Goal: Information Seeking & Learning: Learn about a topic

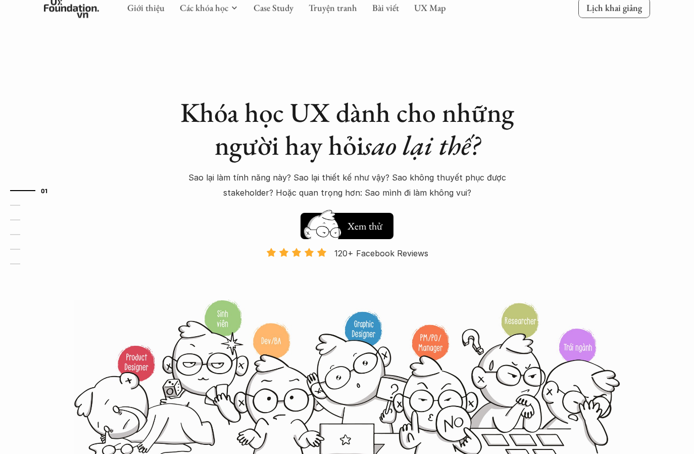
scroll to position [19, 0]
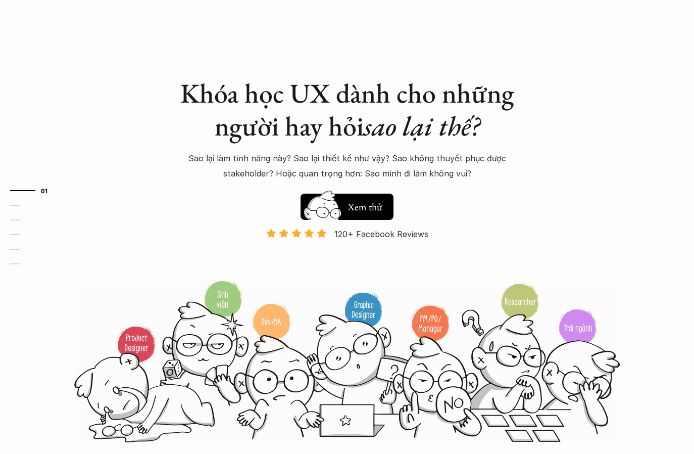
click at [272, 93] on h1 "Khóa học UX dành cho những người hay hỏi sao lại thế?" at bounding box center [347, 110] width 354 height 66
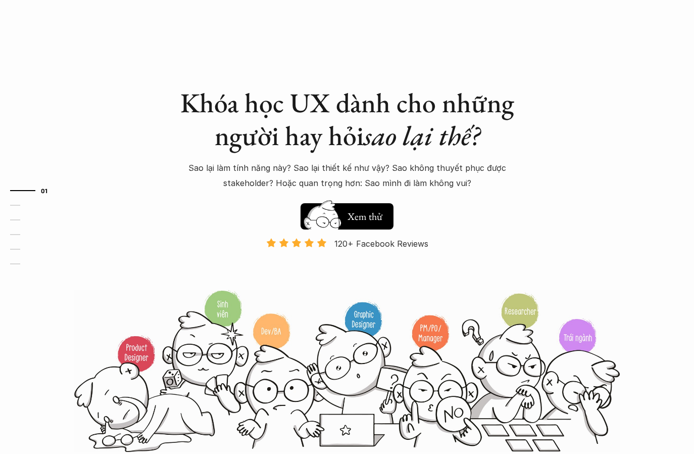
scroll to position [0, 0]
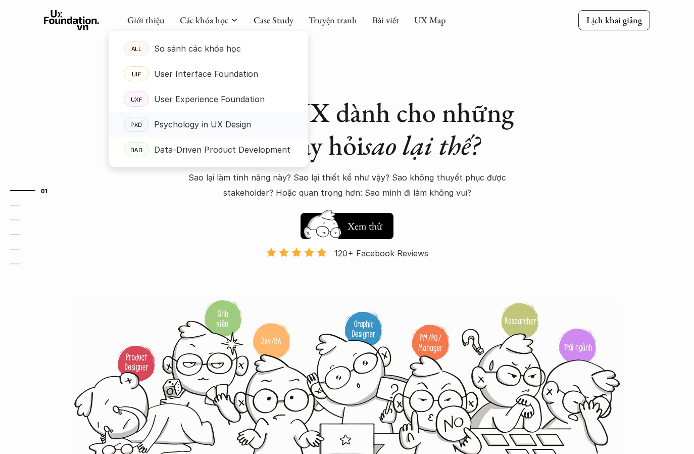
click at [199, 127] on p "Psychology in UX Design" at bounding box center [202, 124] width 97 height 15
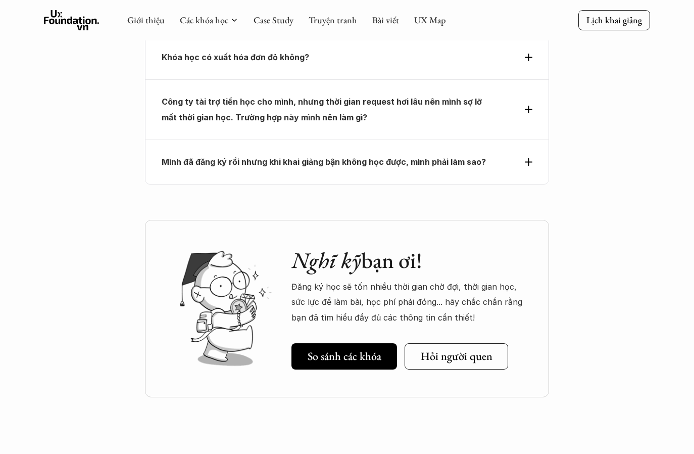
scroll to position [4617, 0]
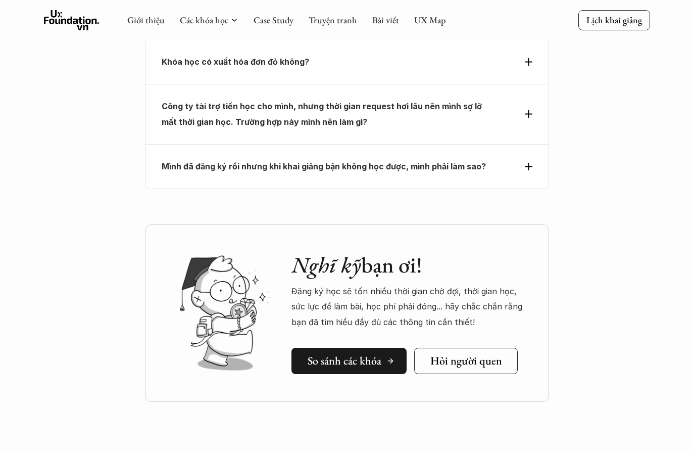
click at [331, 354] on h5 "So sánh các khóa" at bounding box center [345, 360] width 74 height 13
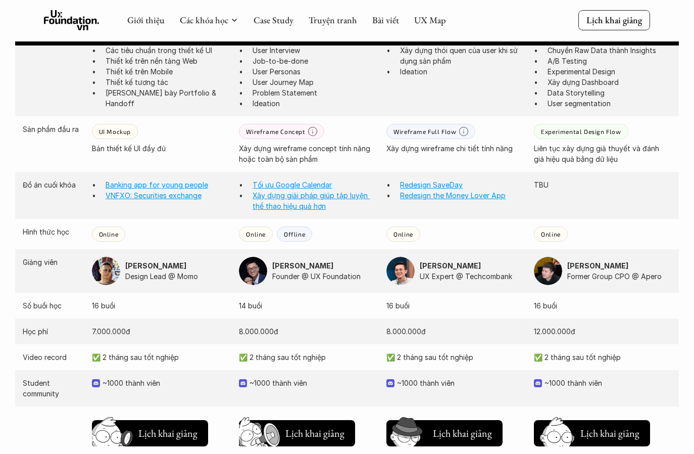
scroll to position [852, 0]
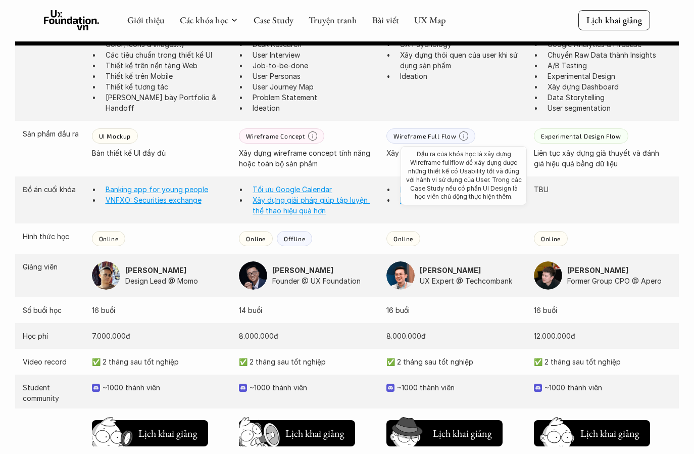
click at [461, 131] on icon at bounding box center [463, 135] width 9 height 9
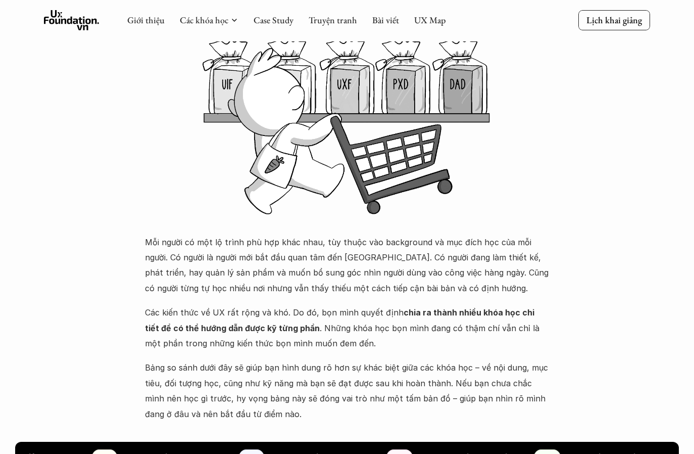
scroll to position [113, 0]
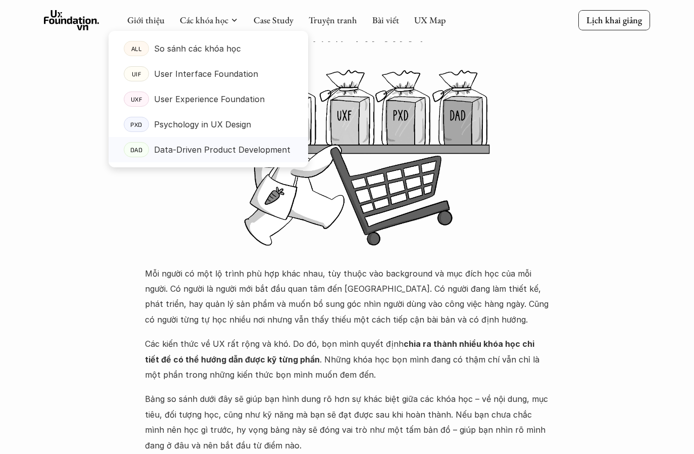
click at [218, 147] on p "Data-Driven Product Development" at bounding box center [222, 149] width 136 height 15
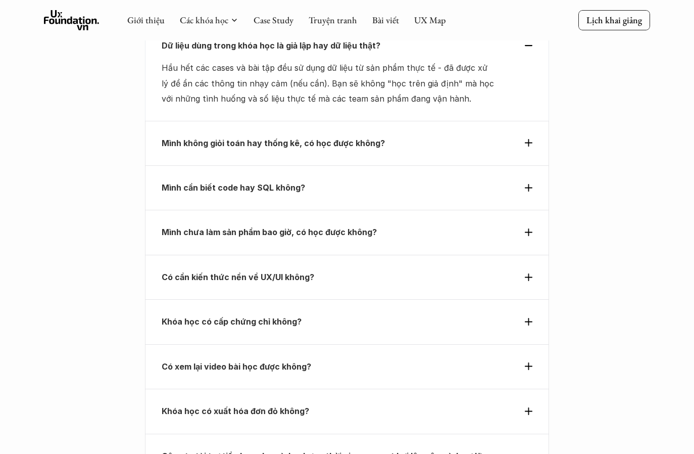
scroll to position [3588, 0]
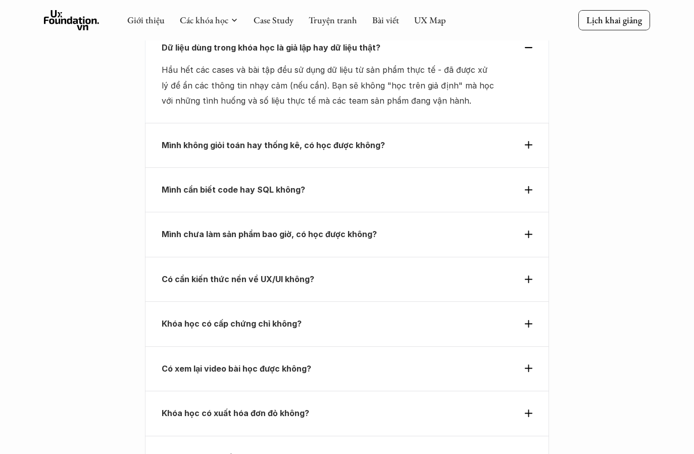
click at [527, 275] on icon at bounding box center [529, 279] width 8 height 8
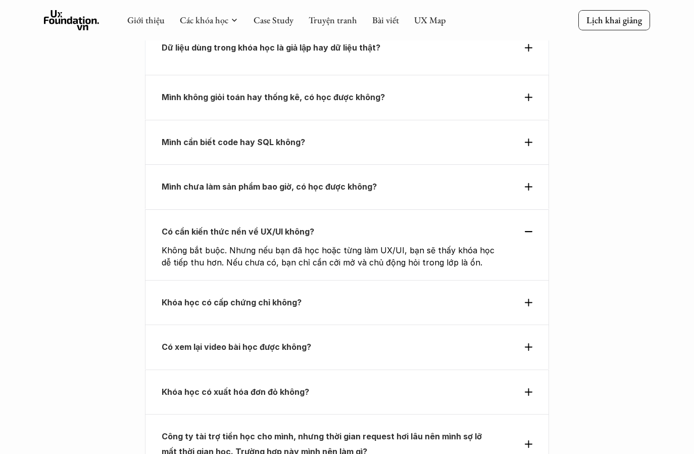
scroll to position [3535, 0]
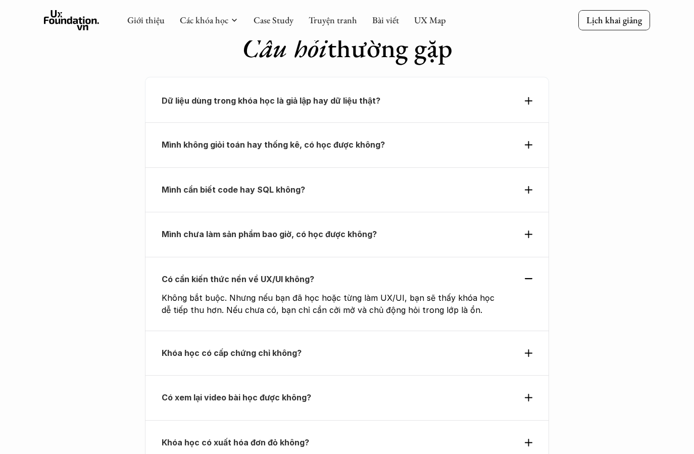
click at [530, 345] on div "Khóa học có cấp chứng chỉ không?" at bounding box center [347, 352] width 371 height 15
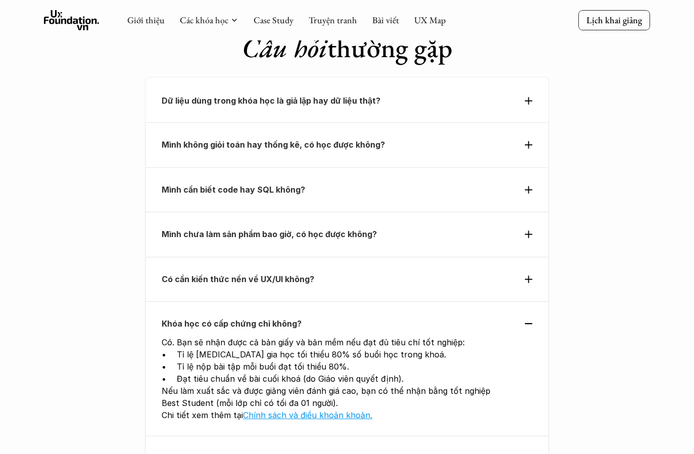
click at [528, 436] on div "Có xem lại video bài học được không?" at bounding box center [347, 458] width 404 height 44
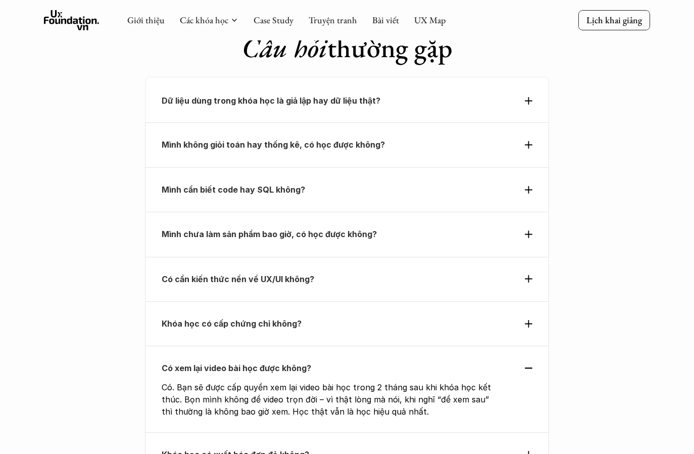
click at [529, 451] on icon at bounding box center [529, 455] width 8 height 8
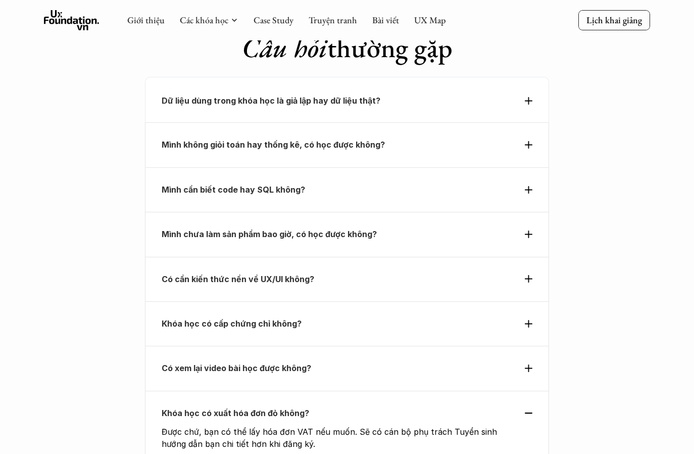
click at [524, 360] on div "Có xem lại video bài học được không?" at bounding box center [347, 367] width 371 height 15
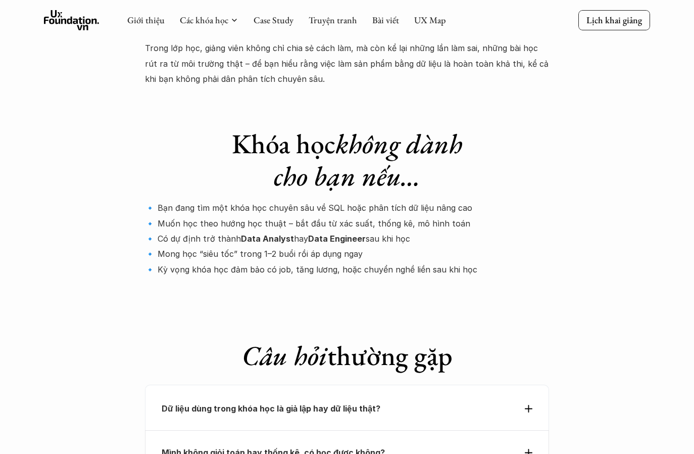
scroll to position [3140, 0]
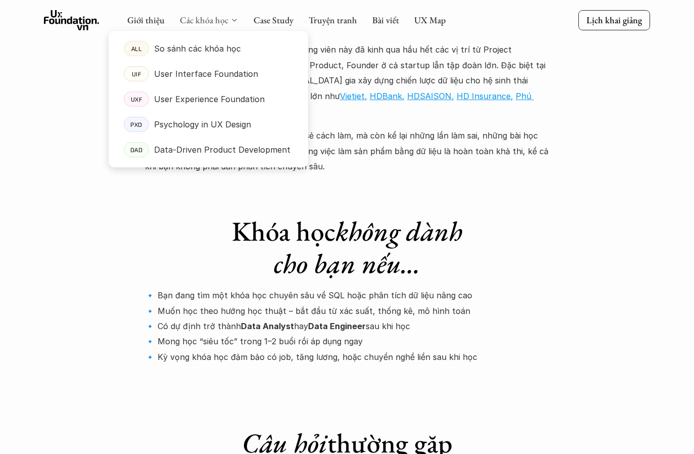
click at [219, 17] on link "Các khóa học" at bounding box center [204, 20] width 49 height 12
click at [210, 150] on p "Data-Driven Product Development" at bounding box center [222, 149] width 136 height 15
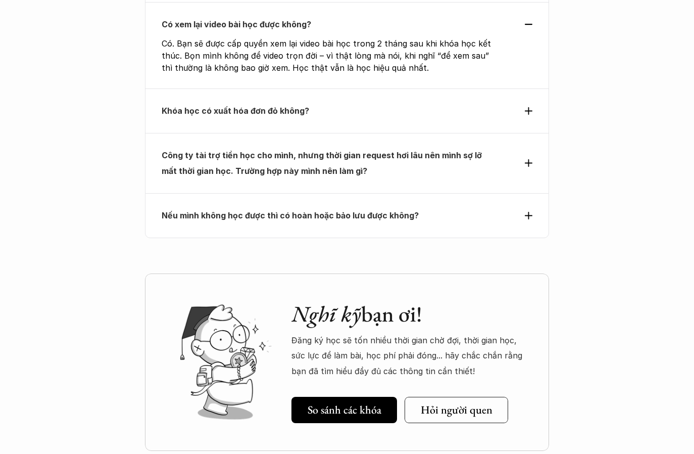
scroll to position [4034, 0]
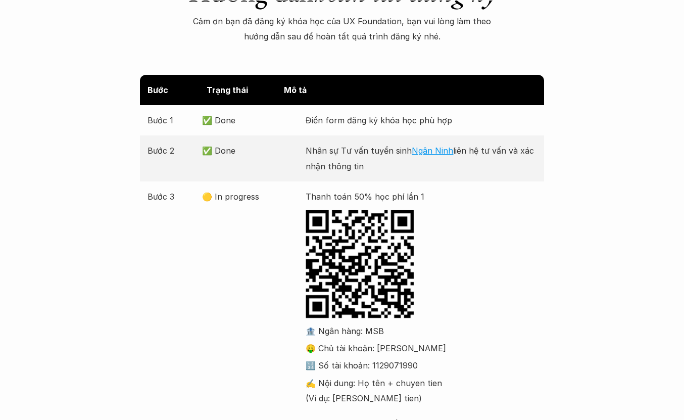
scroll to position [102, 0]
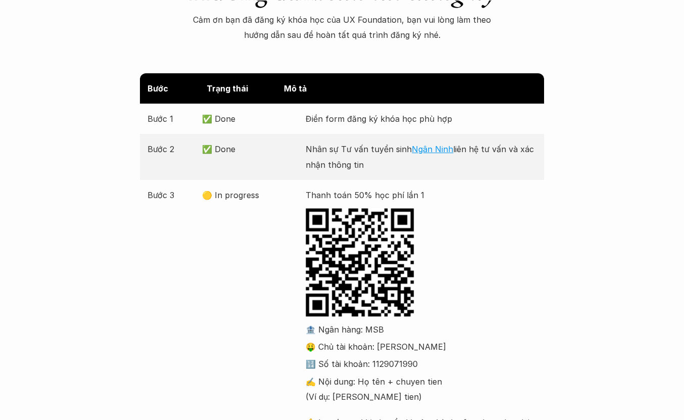
click at [512, 209] on div "Thanh toán 50% học phí lần 1 🏦 Ngân hàng: MSB 🤑 Chủ tài khoản: Ninh Thúy Ngân 🔢…" at bounding box center [421, 316] width 231 height 258
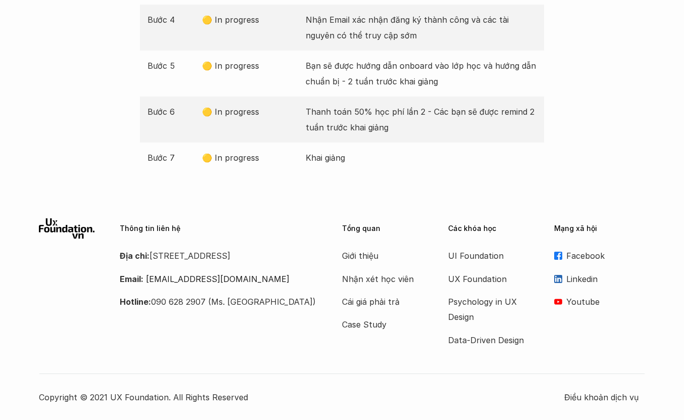
scroll to position [0, 0]
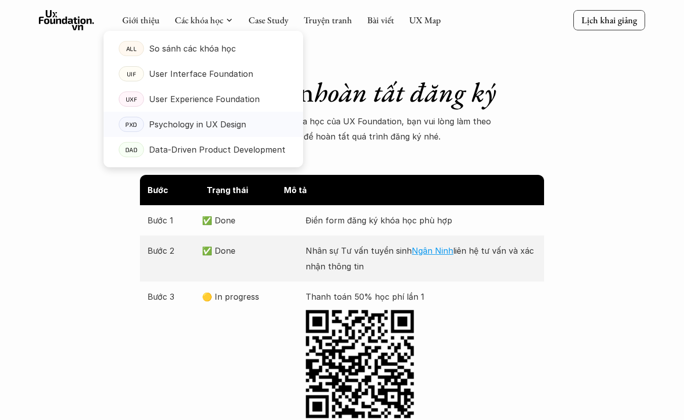
click at [190, 127] on p "Psychology in UX Design" at bounding box center [197, 124] width 97 height 15
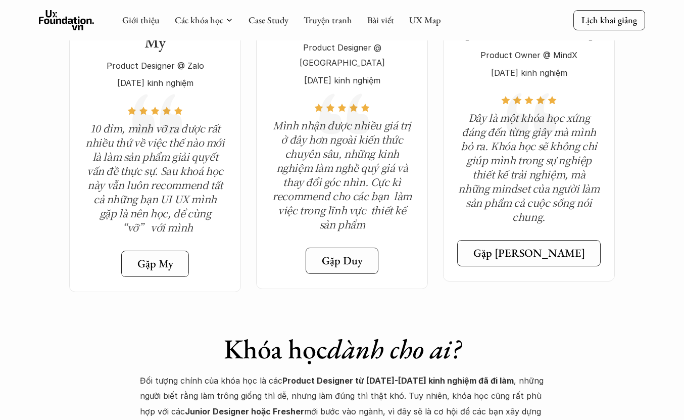
scroll to position [4798, 0]
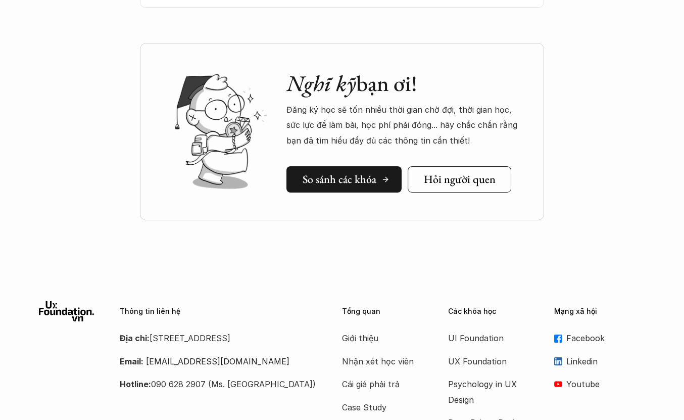
click at [358, 173] on h5 "So sánh các khóa" at bounding box center [340, 179] width 74 height 13
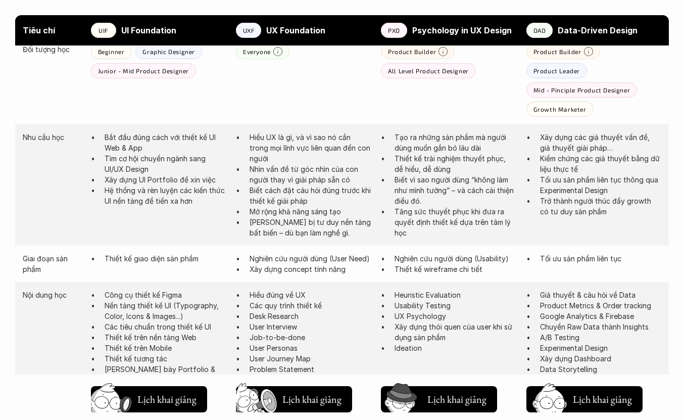
scroll to position [585, 0]
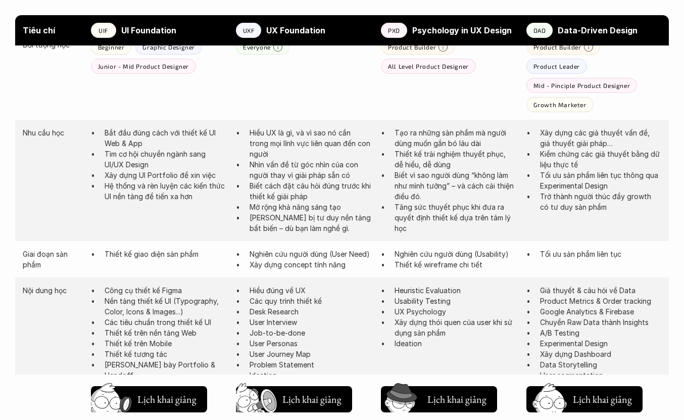
click at [579, 195] on p "Trở thành người thúc đẩy growth có tư duy sản phẩm" at bounding box center [600, 201] width 121 height 21
click at [582, 191] on p "Trở thành người thúc đẩy growth có tư duy sản phẩm" at bounding box center [600, 201] width 121 height 21
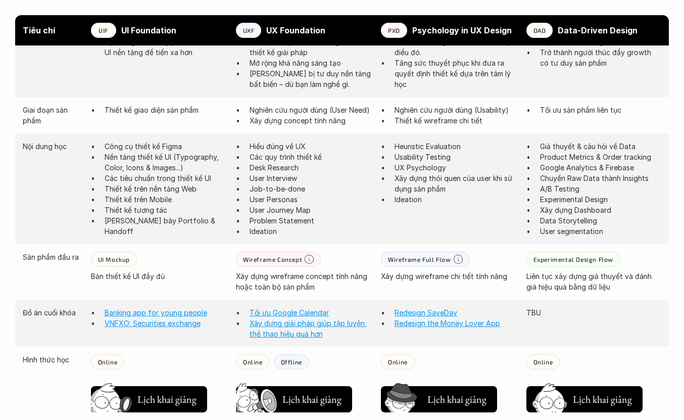
scroll to position [731, 0]
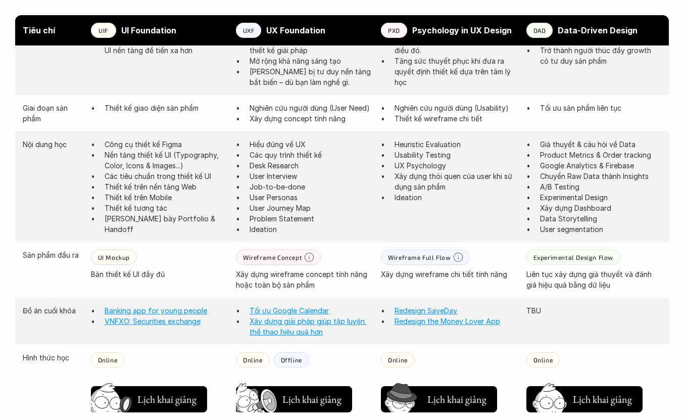
click at [650, 194] on p "Experimental Design" at bounding box center [600, 197] width 121 height 11
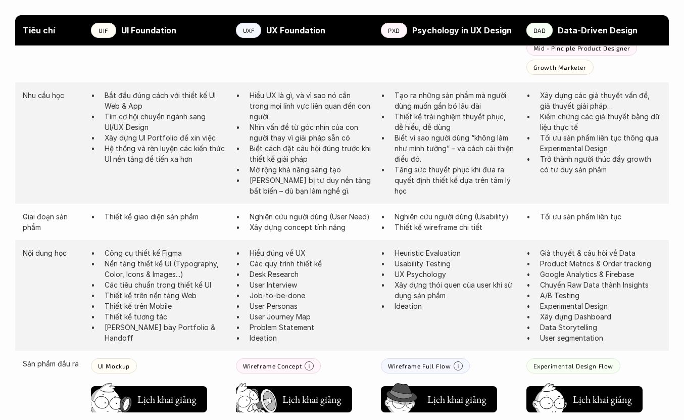
scroll to position [622, 0]
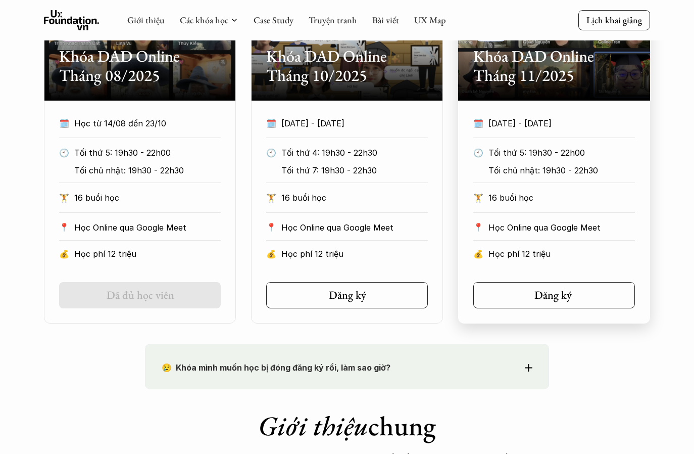
scroll to position [510, 0]
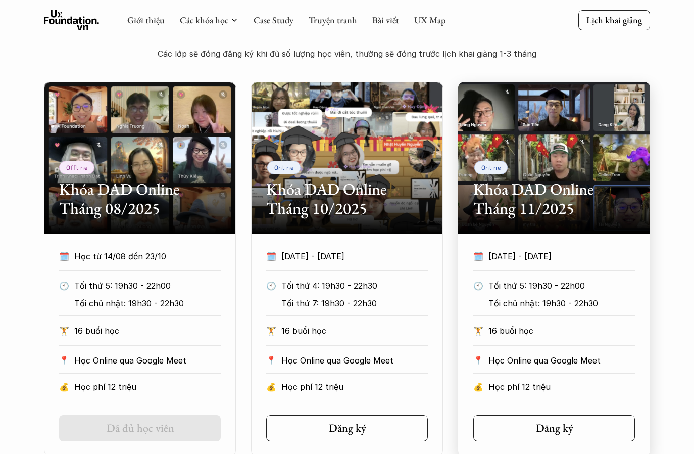
click at [578, 202] on h2 "Khóa DAD Online Tháng 11/2025" at bounding box center [554, 198] width 162 height 39
click at [576, 164] on div "Online Khóa DAD Online Tháng 11/2025" at bounding box center [554, 158] width 192 height 152
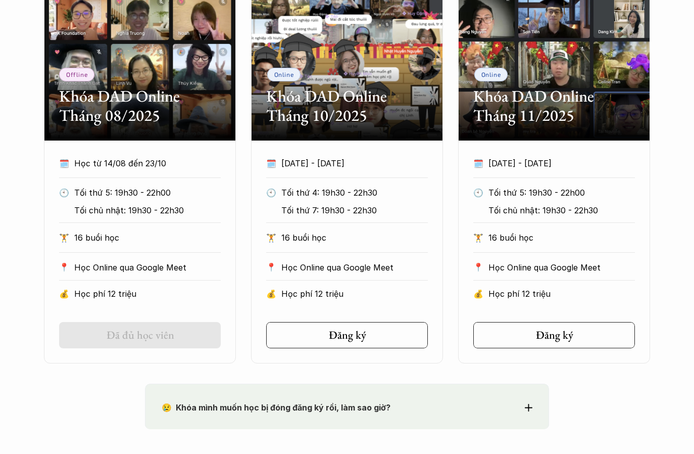
scroll to position [604, 0]
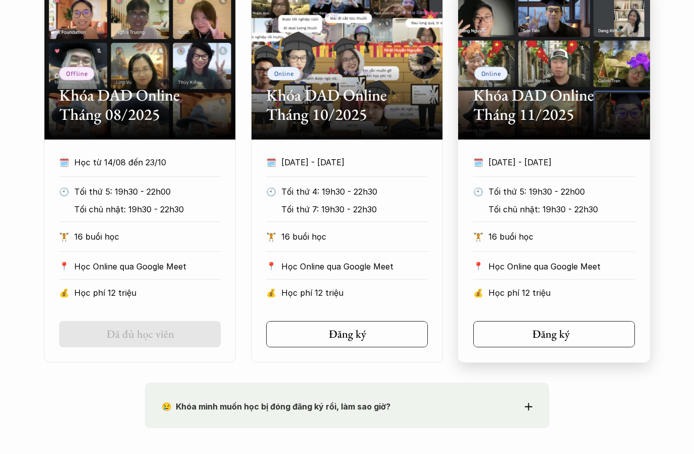
click at [574, 333] on icon at bounding box center [578, 334] width 8 height 8
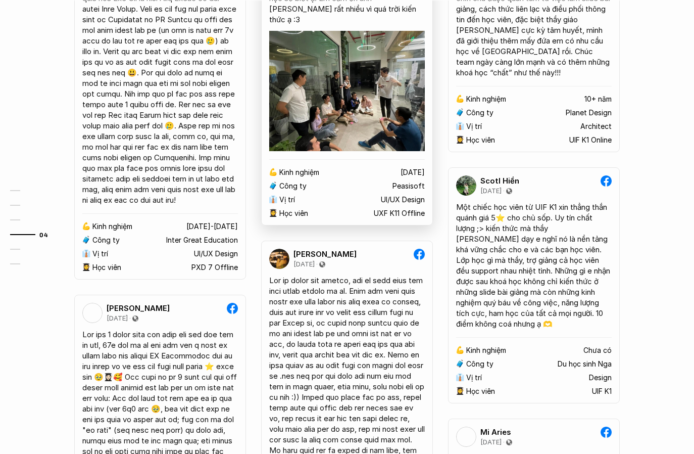
scroll to position [1953, 0]
